Goal: Task Accomplishment & Management: Manage account settings

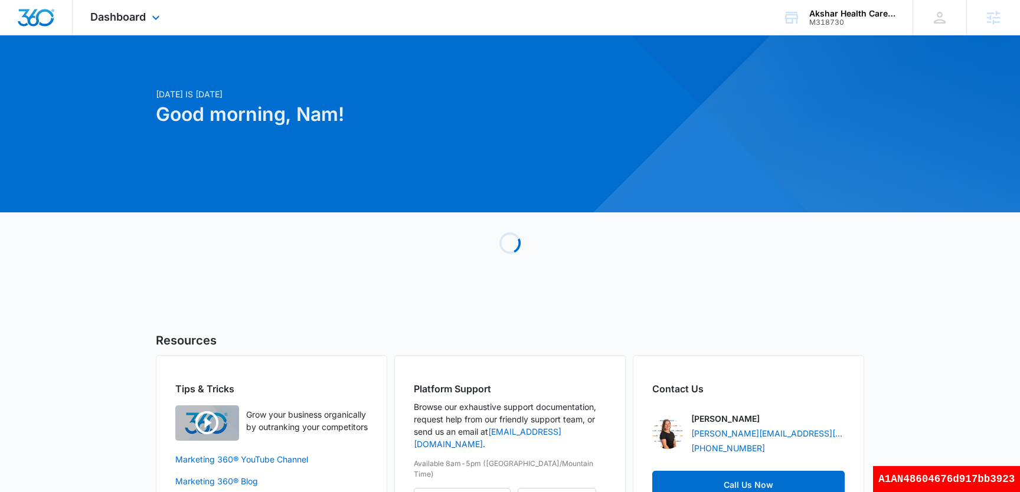
click at [118, 25] on div "Dashboard Apps Reputation Websites Forms CRM Email Social Shop Payments Content…" at bounding box center [127, 17] width 108 height 35
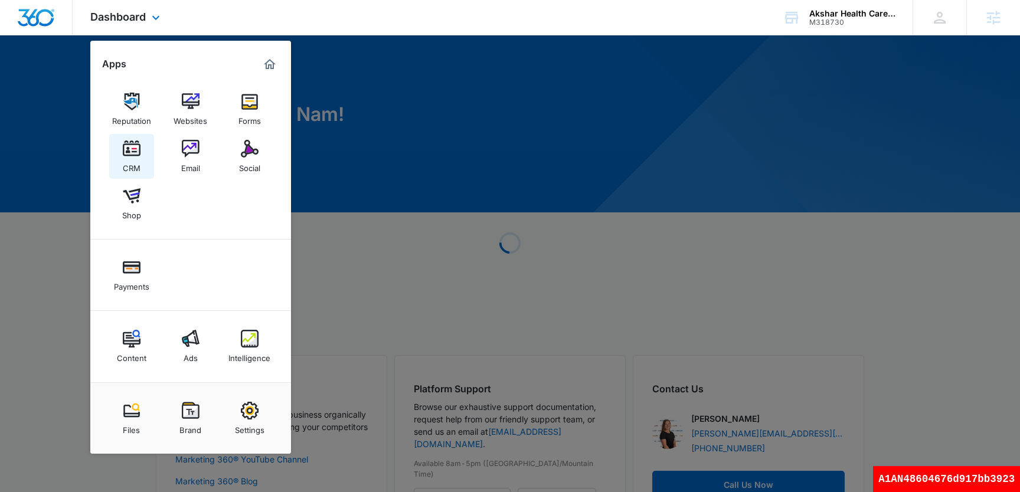
click at [141, 160] on link "CRM" at bounding box center [131, 156] width 45 height 45
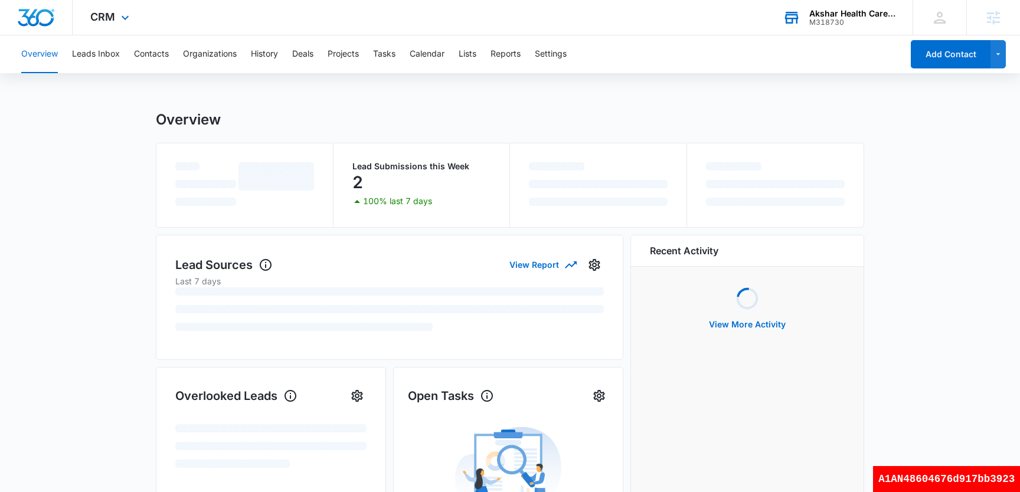
click at [817, 12] on div "Akshar Health Care Solutions" at bounding box center [852, 13] width 86 height 9
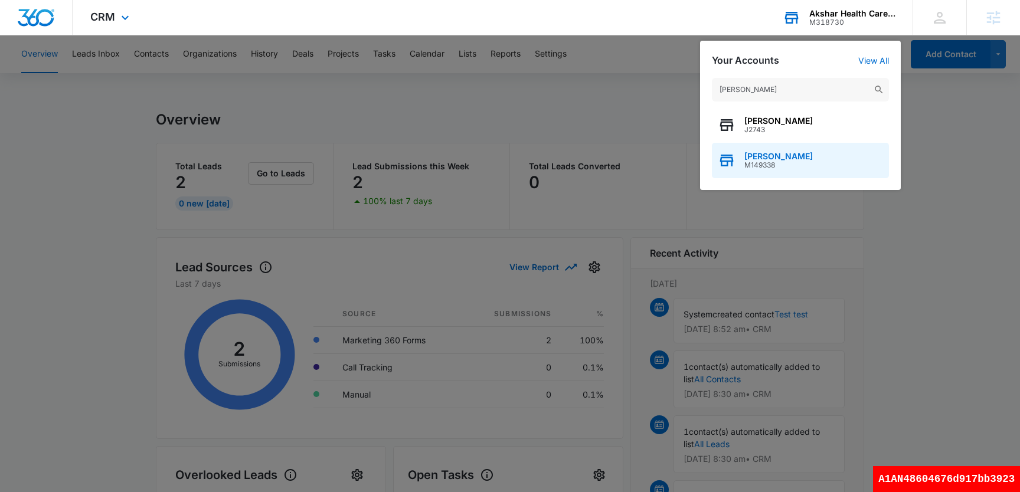
type input "[PERSON_NAME]"
click at [762, 163] on span "M149338" at bounding box center [778, 165] width 68 height 8
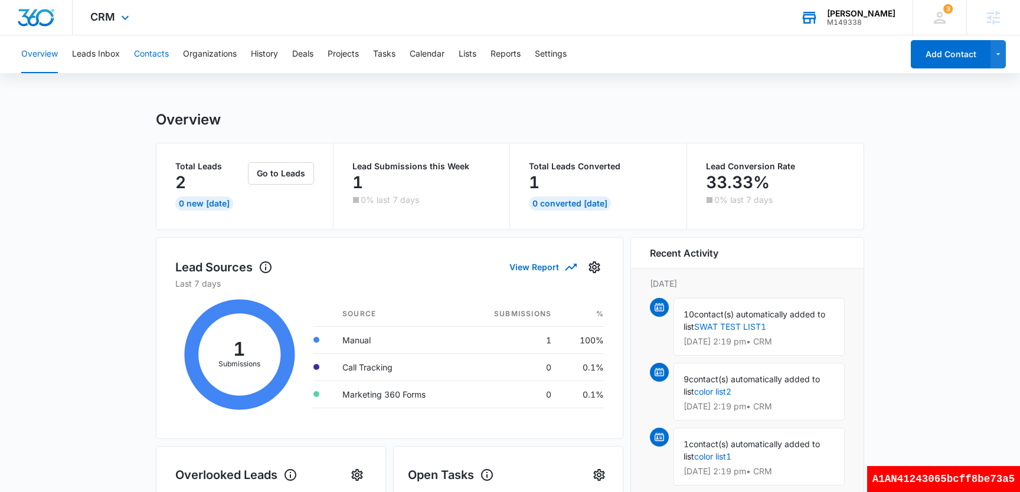
click at [140, 54] on button "Contacts" at bounding box center [151, 54] width 35 height 38
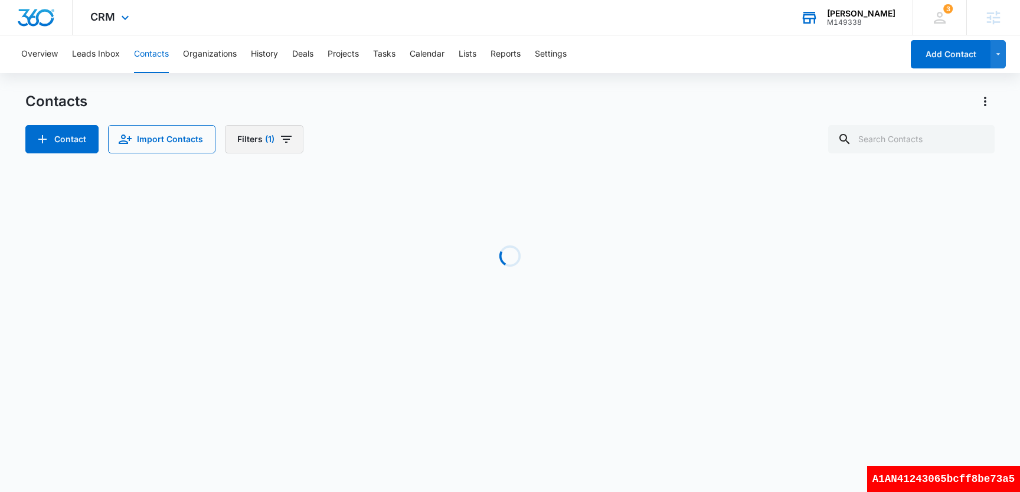
click at [279, 145] on icon "Filters" at bounding box center [286, 139] width 14 height 14
click at [278, 274] on icon "Clear" at bounding box center [279, 275] width 8 height 8
click at [505, 117] on div "Contacts Contact Import Contacts Filters Assigned To Sources Status Type Organi…" at bounding box center [509, 122] width 969 height 61
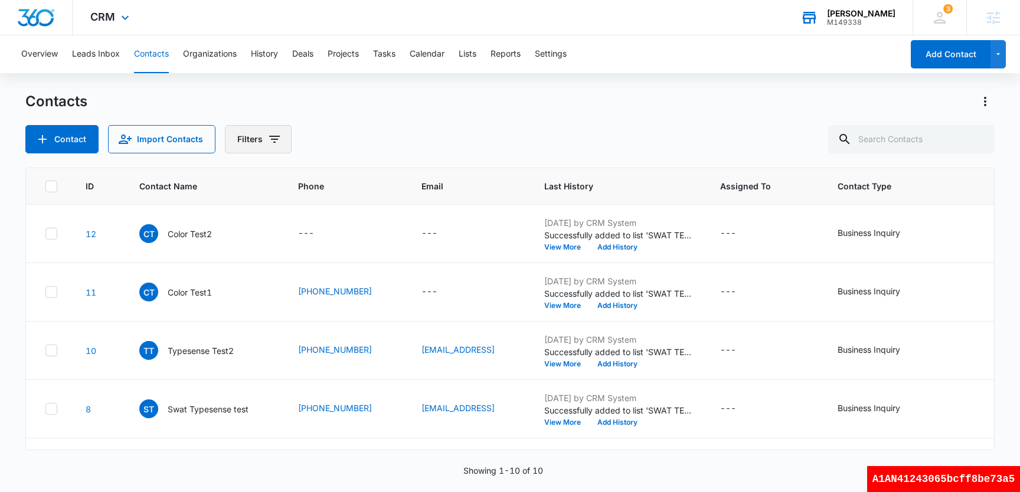
click at [279, 142] on button "Filters" at bounding box center [258, 139] width 67 height 28
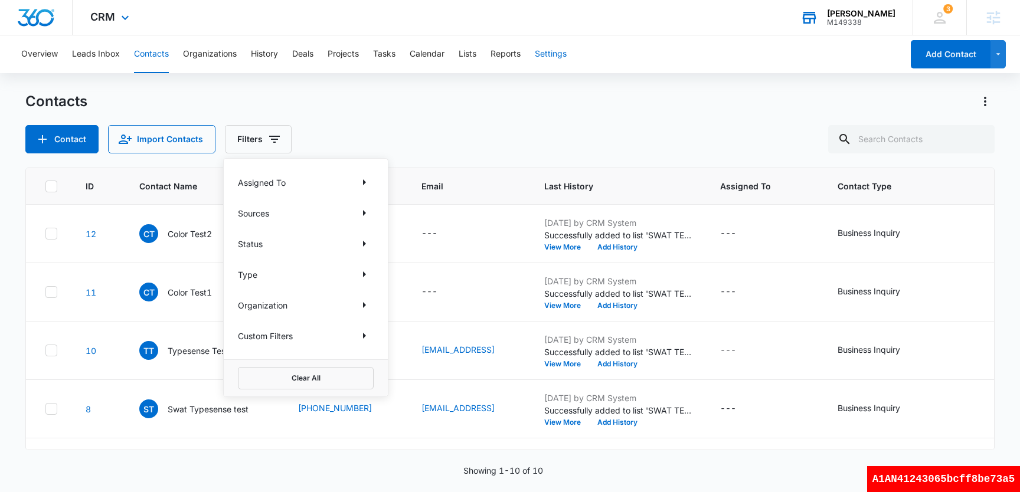
click at [561, 58] on button "Settings" at bounding box center [551, 54] width 32 height 38
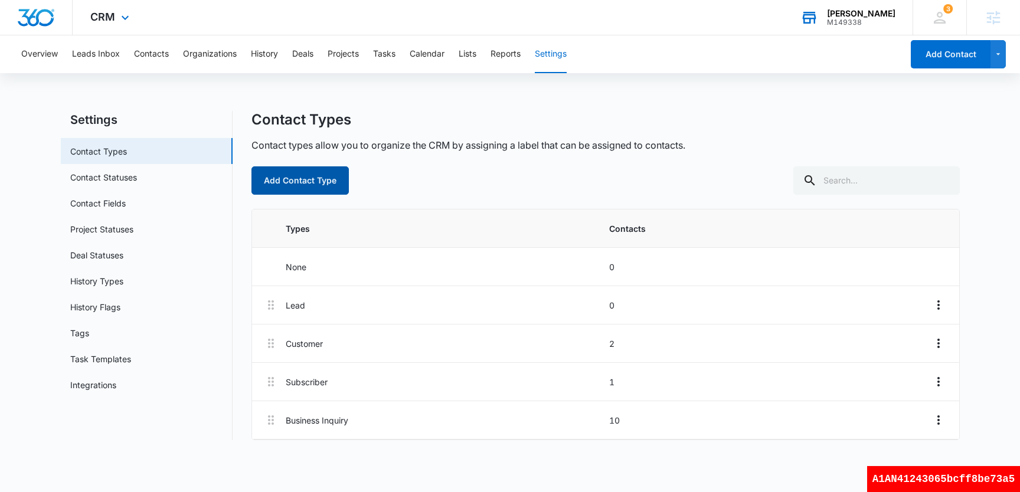
click at [319, 181] on button "Add Contact Type" at bounding box center [299, 180] width 97 height 28
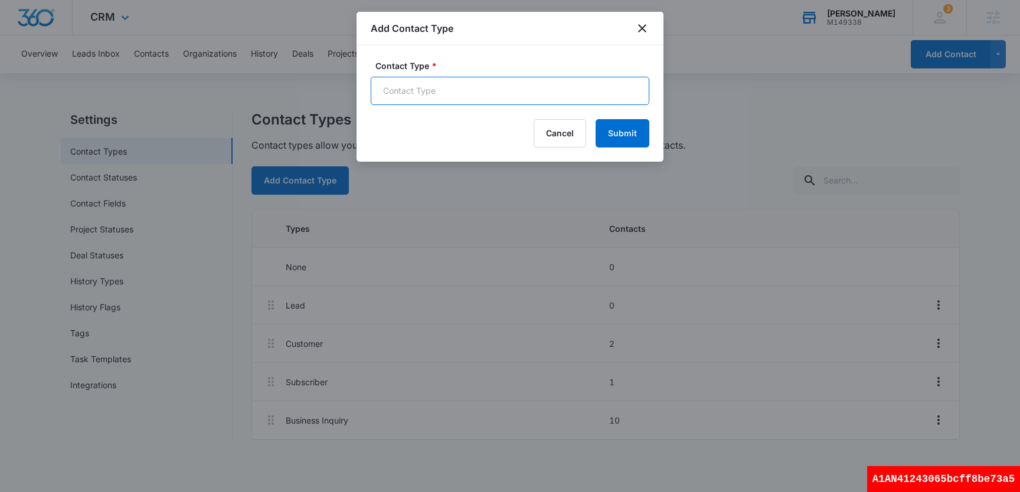
click at [458, 88] on input "Contact Type *" at bounding box center [510, 91] width 279 height 28
type input "Foo"
click at [630, 135] on button "Submit" at bounding box center [622, 133] width 54 height 28
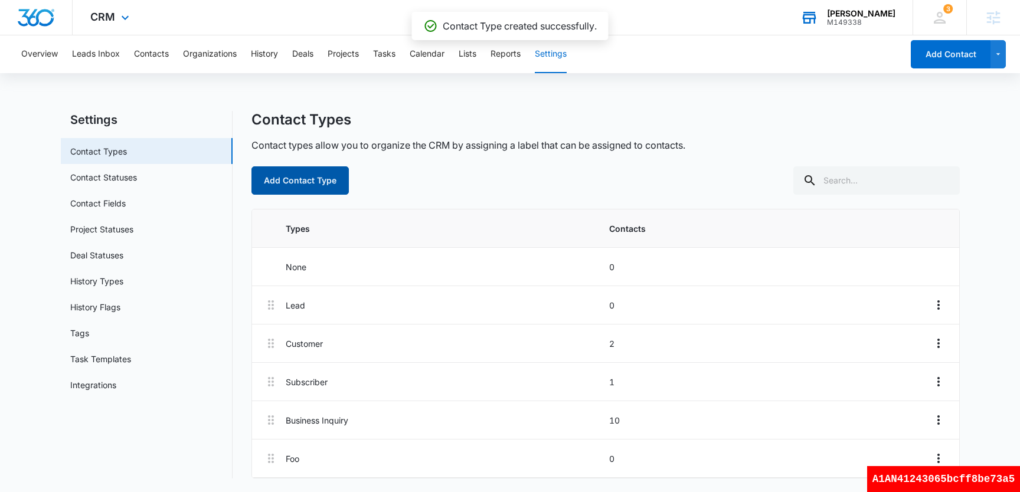
scroll to position [1, 0]
click at [160, 49] on button "Contacts" at bounding box center [151, 54] width 35 height 38
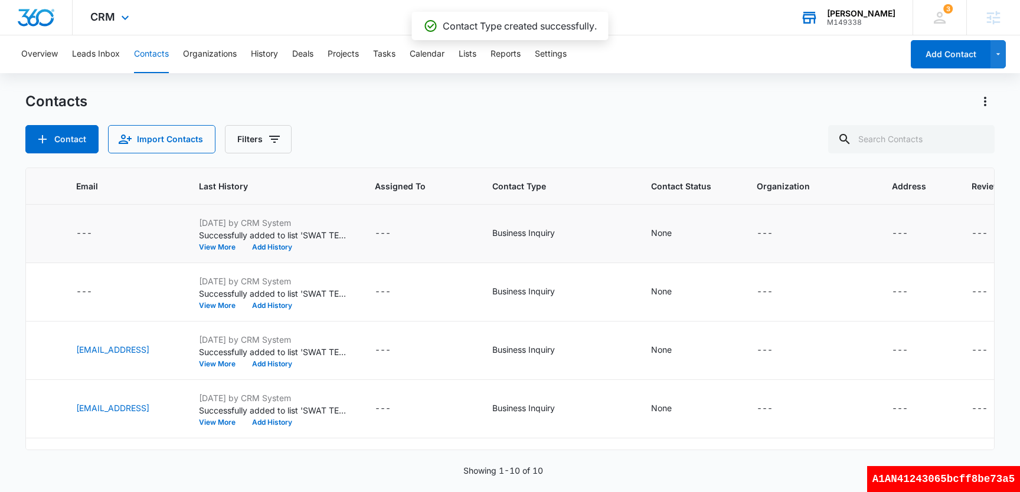
scroll to position [0, 382]
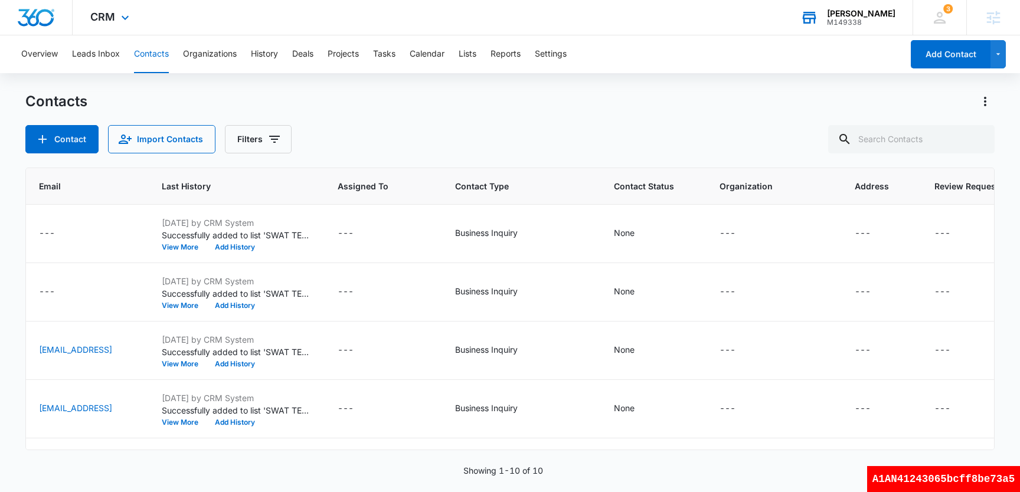
click at [525, 235] on icon "Contact Type - Business Inquiry - Select to Edit Field" at bounding box center [532, 234] width 14 height 14
click at [499, 156] on icon "Remove Business Inquiry" at bounding box center [501, 157] width 8 height 9
click at [499, 156] on div at bounding box center [503, 158] width 19 height 19
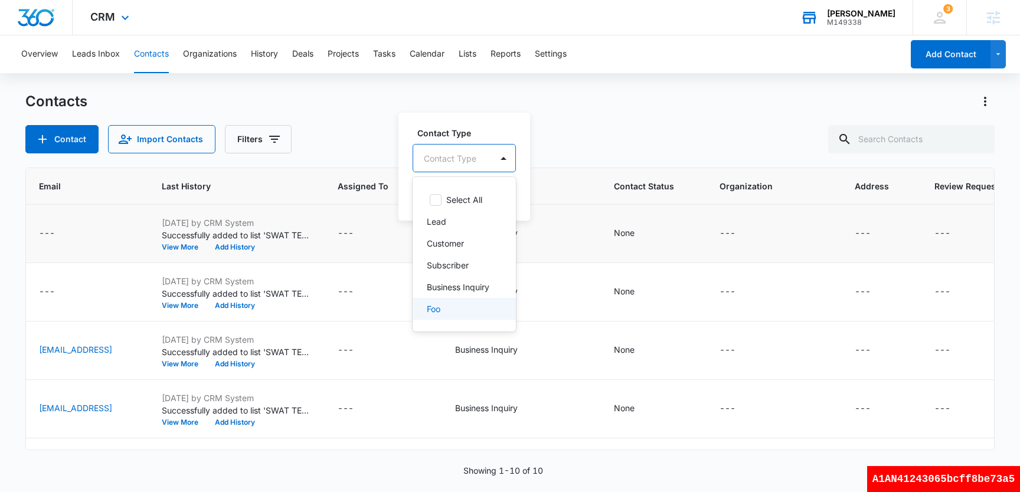
click at [445, 304] on div "Foo" at bounding box center [463, 309] width 73 height 12
click at [486, 127] on label "Contact Type" at bounding box center [460, 132] width 87 height 12
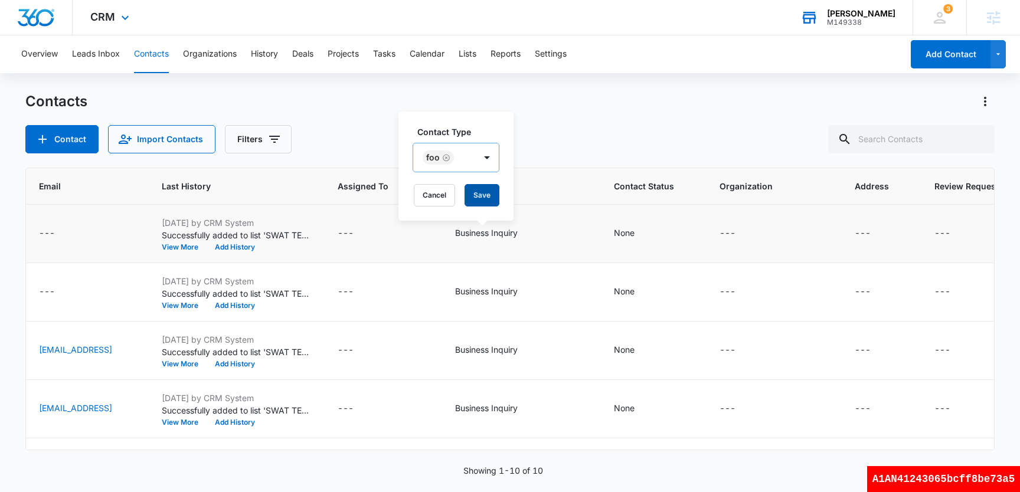
click at [483, 191] on button "Save" at bounding box center [481, 195] width 35 height 22
click at [985, 480] on div "A1AN41243065bcff8be73a5" at bounding box center [943, 479] width 153 height 26
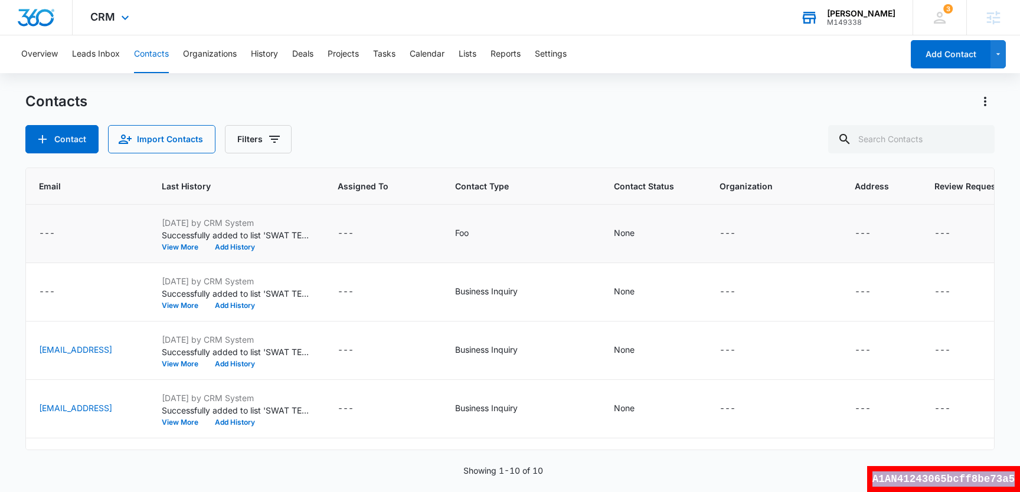
copy div "A1AN41243065bcff8be73a5"
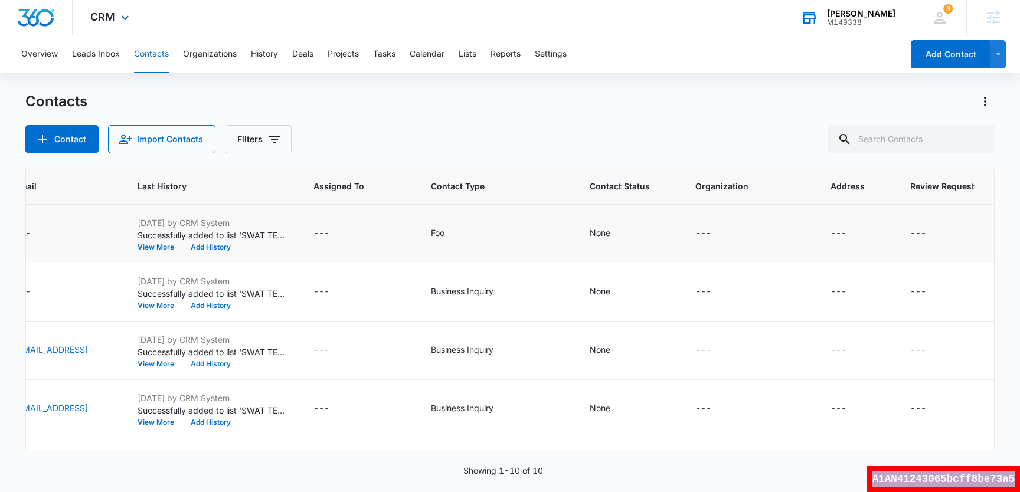
scroll to position [0, 415]
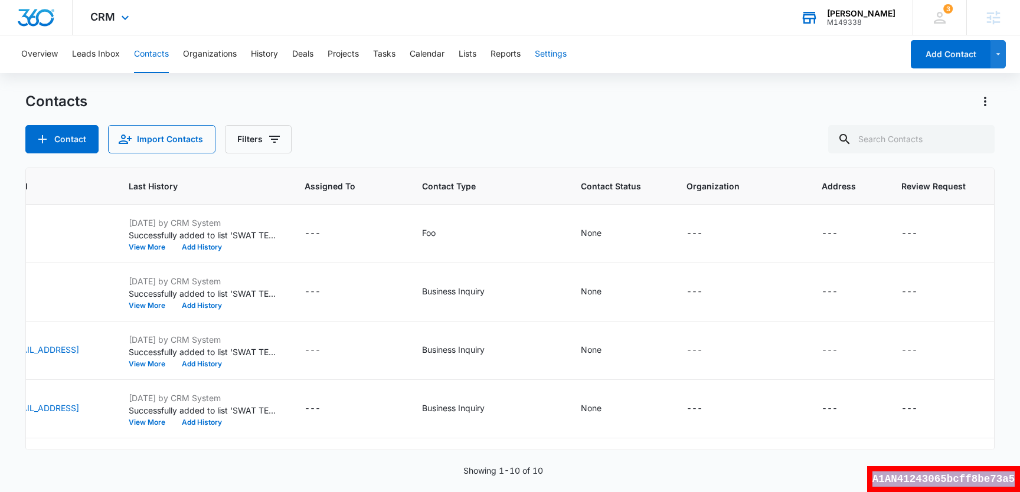
click at [554, 54] on button "Settings" at bounding box center [551, 54] width 32 height 38
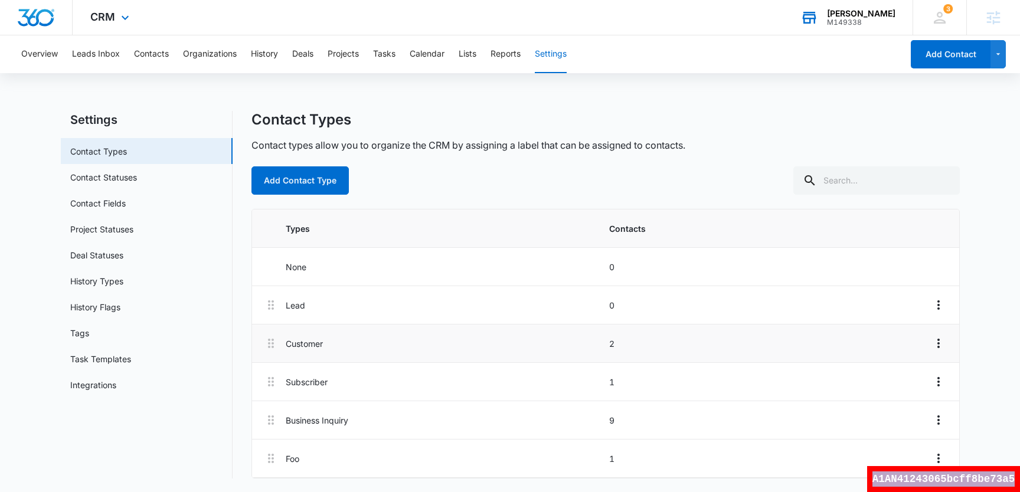
scroll to position [1, 0]
click at [127, 156] on link "Contact Types" at bounding box center [98, 151] width 57 height 12
click at [939, 461] on icon "Overflow Menu" at bounding box center [938, 458] width 14 height 14
click at [909, 401] on button "Edit" at bounding box center [912, 407] width 67 height 18
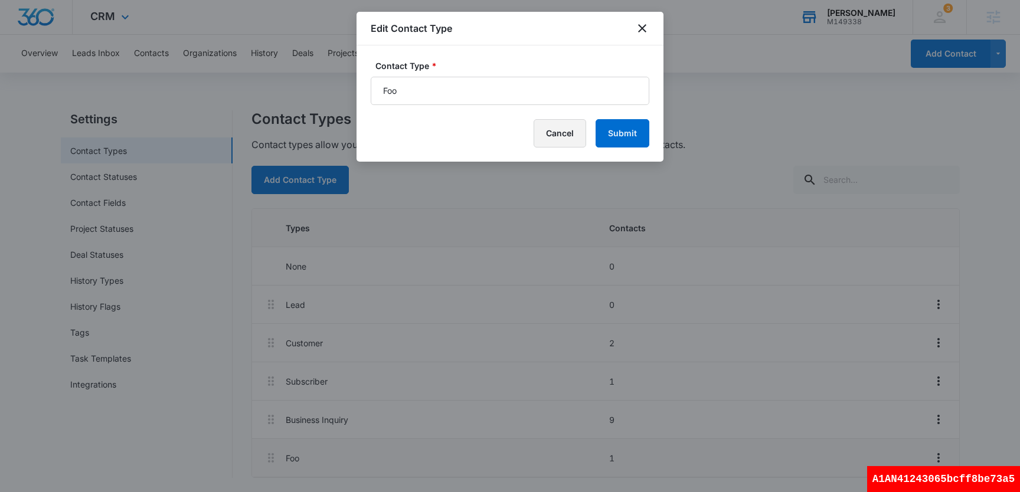
click at [553, 132] on button "Cancel" at bounding box center [559, 133] width 53 height 28
